Goal: Navigation & Orientation: Find specific page/section

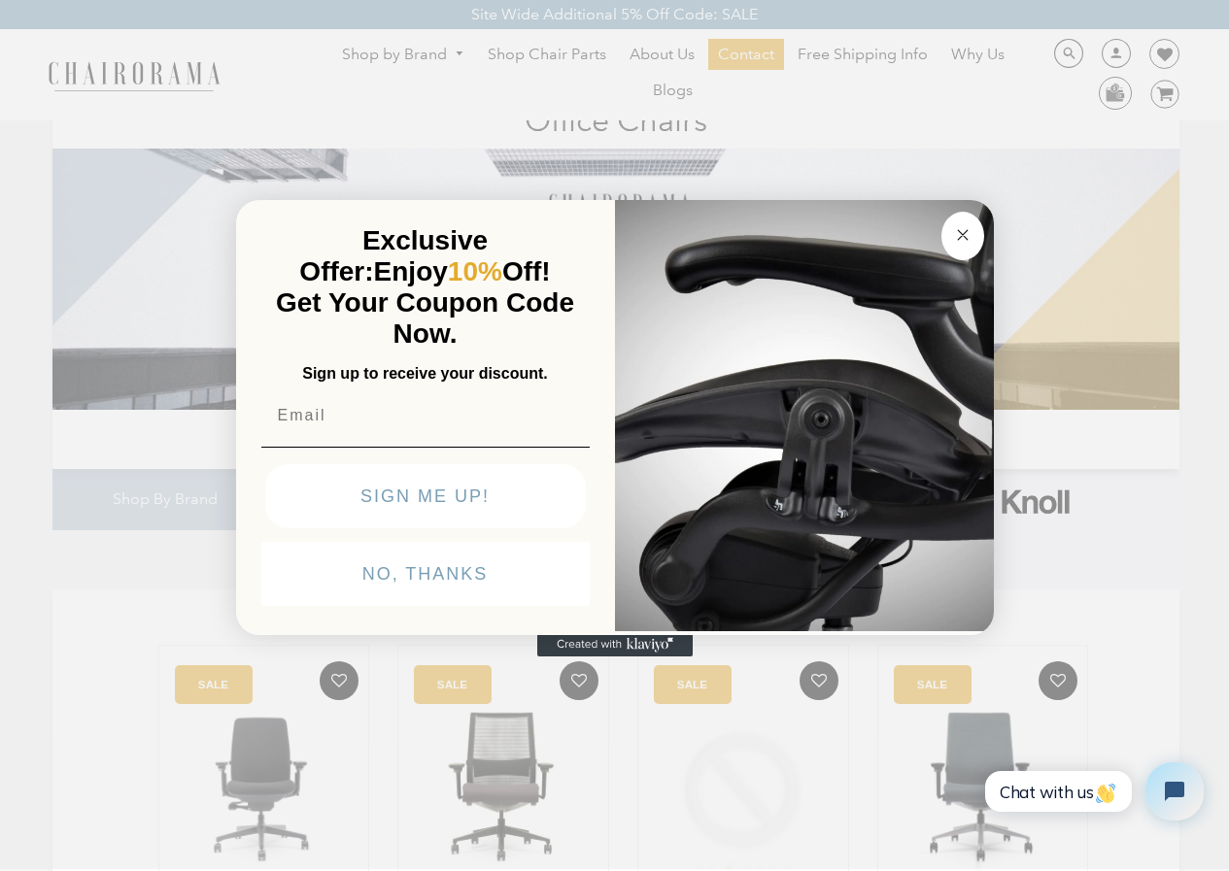
click at [953, 227] on icon "Close dialog" at bounding box center [962, 234] width 23 height 23
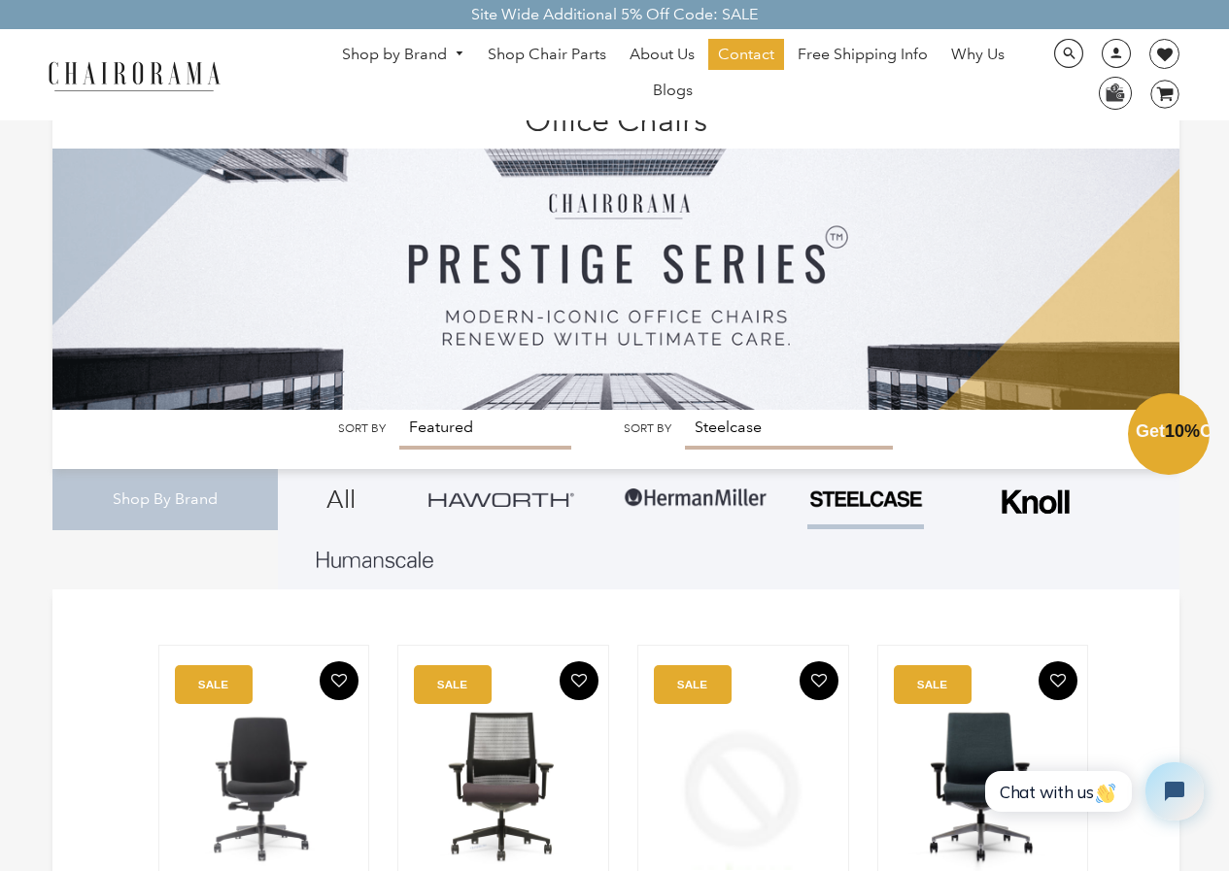
click at [400, 52] on link "Shop by Brand" at bounding box center [403, 55] width 142 height 30
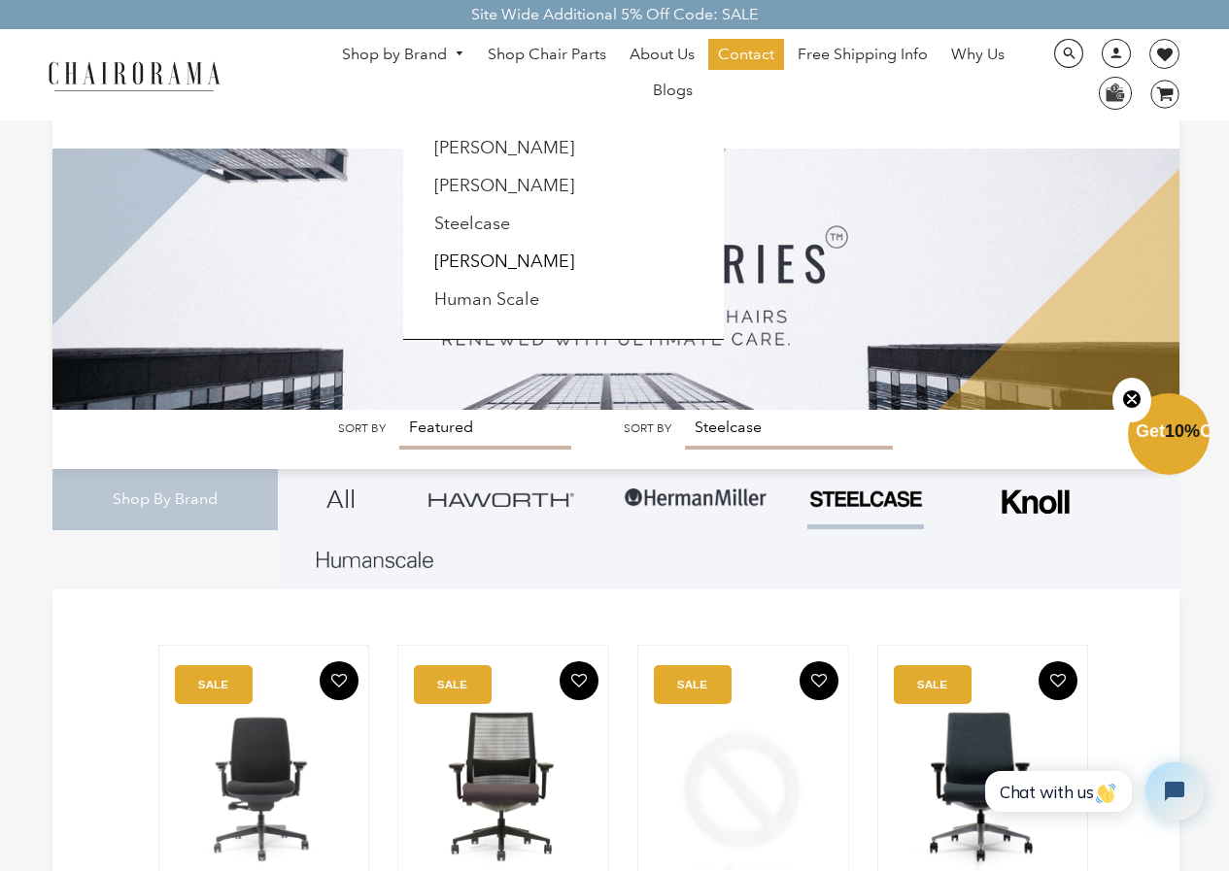
click at [465, 247] on li "[PERSON_NAME]" at bounding box center [510, 262] width 177 height 37
click at [463, 256] on link "[PERSON_NAME]" at bounding box center [504, 261] width 140 height 21
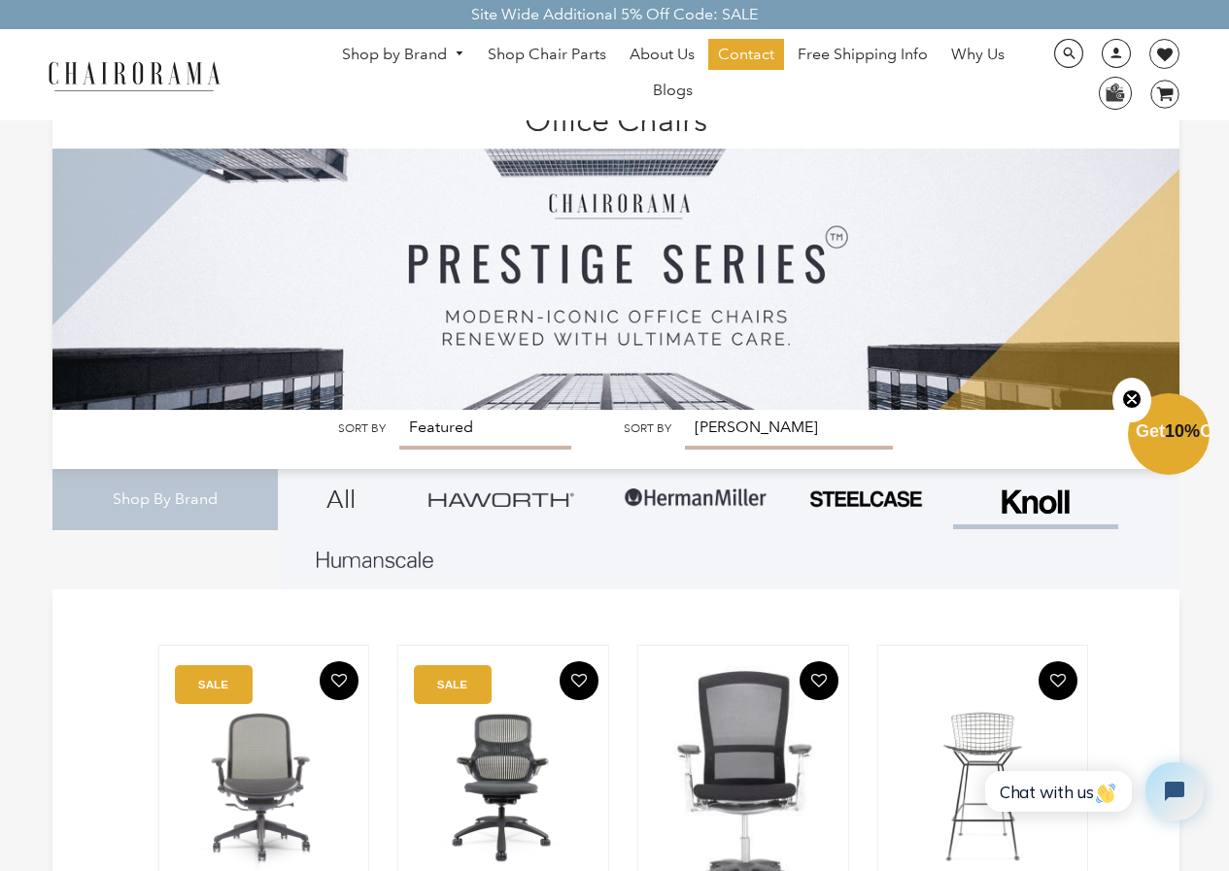
click at [647, 92] on link "Blogs" at bounding box center [672, 90] width 59 height 31
